Goal: Book appointment/travel/reservation

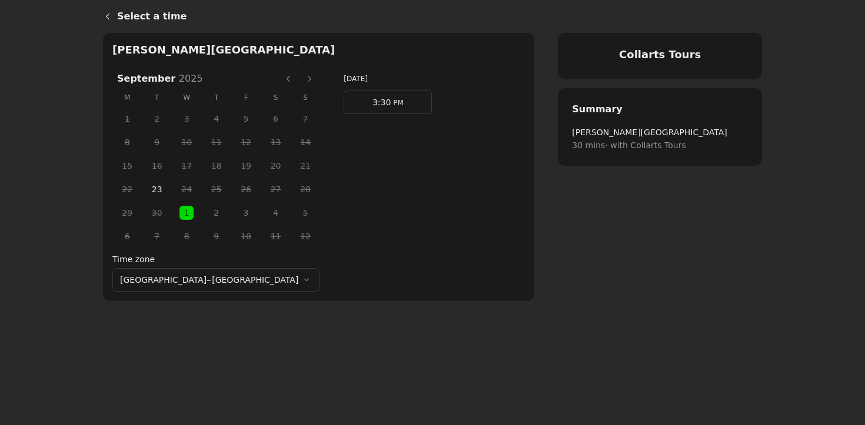
click at [279, 80] on button "Previous month" at bounding box center [288, 78] width 19 height 19
click at [391, 99] on span "PM" at bounding box center [397, 103] width 12 height 8
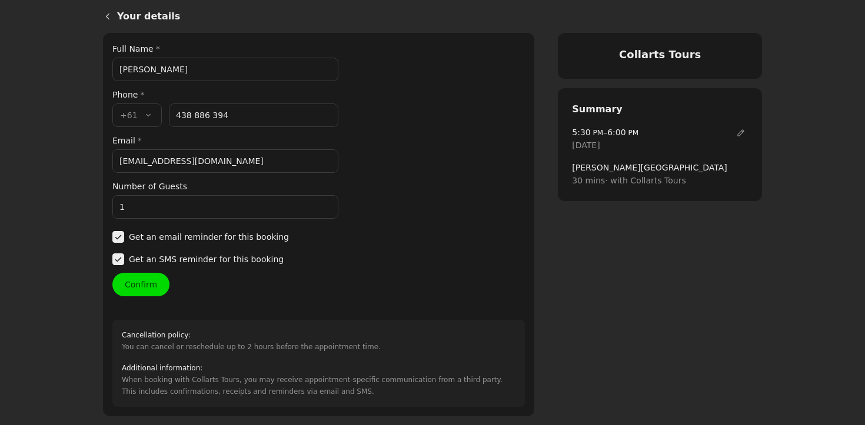
drag, startPoint x: 168, startPoint y: 69, endPoint x: 105, endPoint y: 69, distance: 62.3
click at [106, 69] on div "Your details Full Name * [PERSON_NAME] Phone * Country code * , +61 +61 Phone n…" at bounding box center [318, 224] width 431 height 383
type input "[PERSON_NAME]"
drag, startPoint x: 240, startPoint y: 118, endPoint x: 165, endPoint y: 114, distance: 75.4
click at [165, 114] on div "Country code * , +61 +61 Phone number * [PHONE_NUMBER]" at bounding box center [225, 116] width 226 height 24
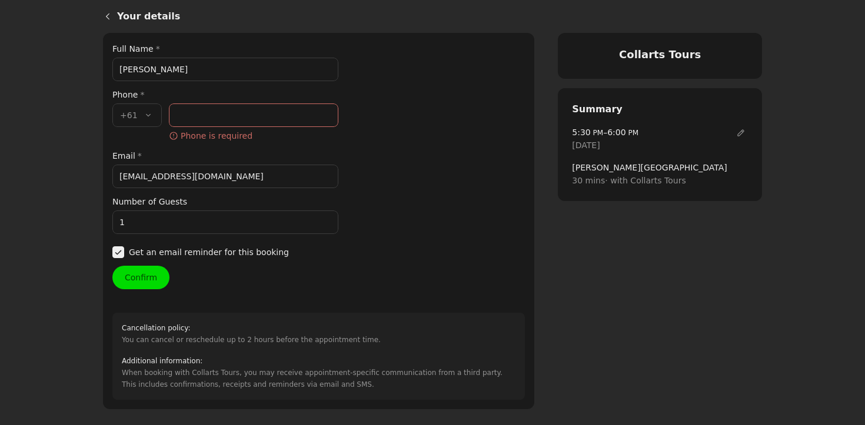
paste input "438 397 363"
type input "438 397 363"
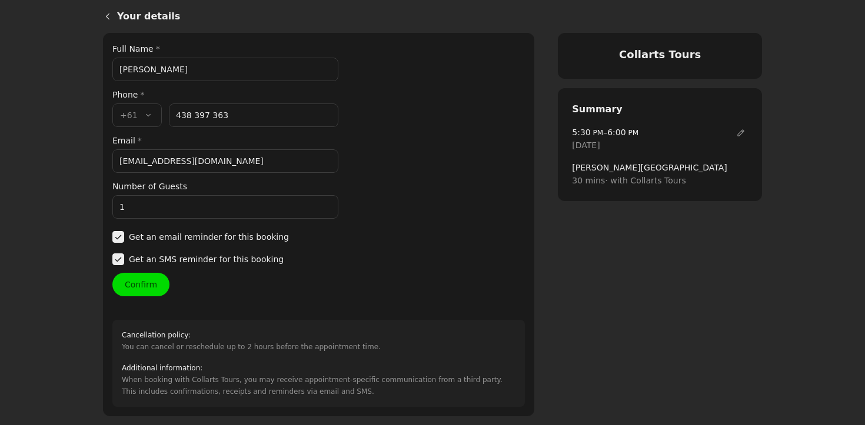
click at [194, 166] on input "[EMAIL_ADDRESS][DOMAIN_NAME]" at bounding box center [225, 161] width 226 height 24
drag, startPoint x: 201, startPoint y: 165, endPoint x: 127, endPoint y: 165, distance: 74.1
click at [127, 165] on input "[EMAIL_ADDRESS][DOMAIN_NAME]" at bounding box center [225, 161] width 226 height 24
type input "j"
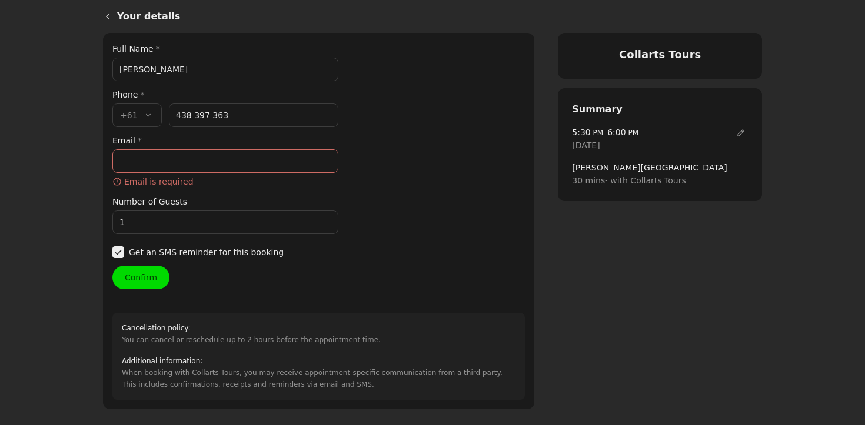
paste input "[EMAIL_ADDRESS][DOMAIN_NAME]"
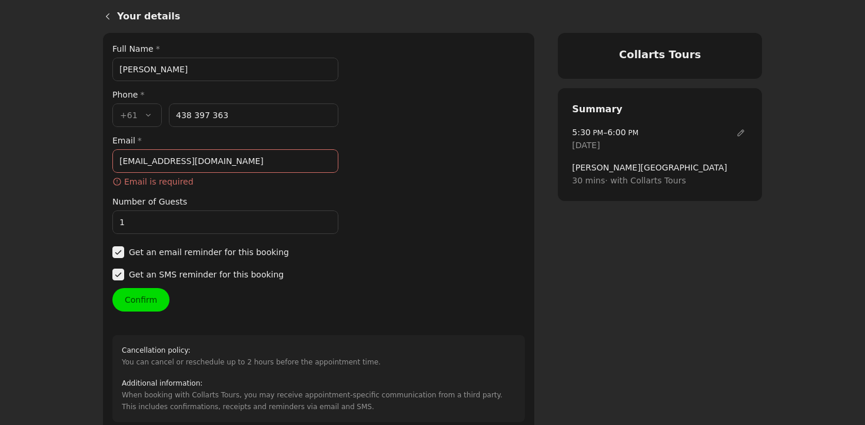
type input "[EMAIL_ADDRESS][DOMAIN_NAME]"
click at [213, 198] on div "Number of Guests 1" at bounding box center [225, 214] width 226 height 39
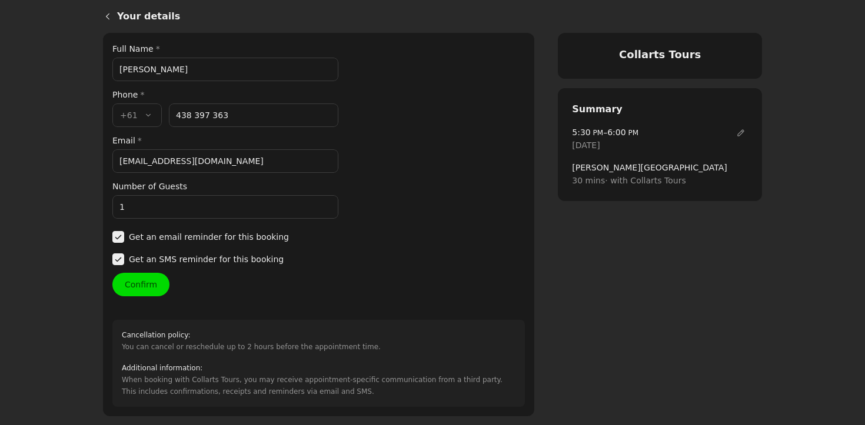
click at [147, 283] on button "Confirm" at bounding box center [140, 285] width 57 height 24
